Goal: Use online tool/utility

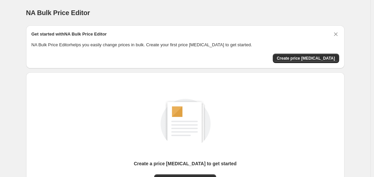
scroll to position [74, 0]
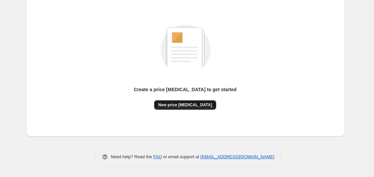
click at [180, 102] on span "New price [MEDICAL_DATA]" at bounding box center [185, 104] width 54 height 5
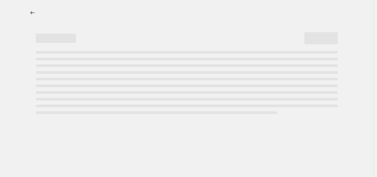
select select "percentage"
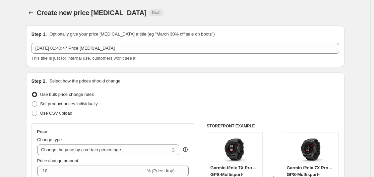
scroll to position [67, 0]
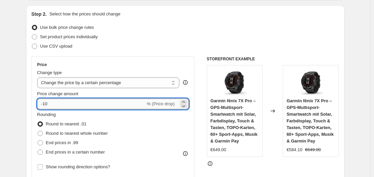
drag, startPoint x: 45, startPoint y: 104, endPoint x: 55, endPoint y: 104, distance: 10.7
click at [55, 104] on input "-10" at bounding box center [91, 104] width 108 height 11
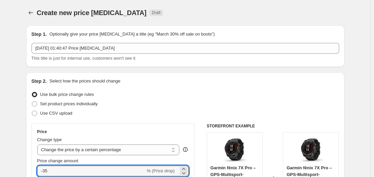
scroll to position [101, 0]
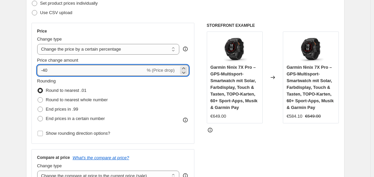
drag, startPoint x: 45, startPoint y: 70, endPoint x: 51, endPoint y: 71, distance: 5.7
click at [51, 71] on input "-40" at bounding box center [91, 70] width 108 height 11
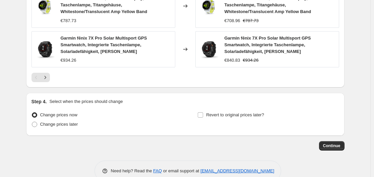
scroll to position [544, 0]
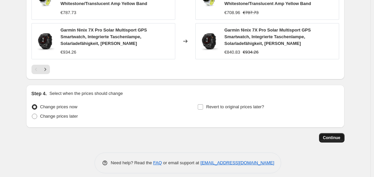
type input "-35"
click at [336, 135] on span "Continue" at bounding box center [331, 137] width 17 height 5
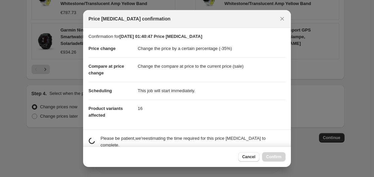
scroll to position [0, 0]
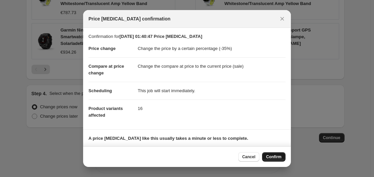
click at [283, 155] on button "Confirm" at bounding box center [273, 156] width 23 height 9
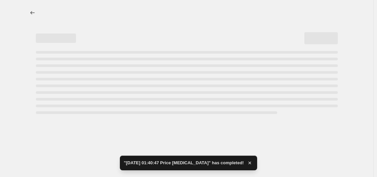
select select "percentage"
